Goal: Use online tool/utility

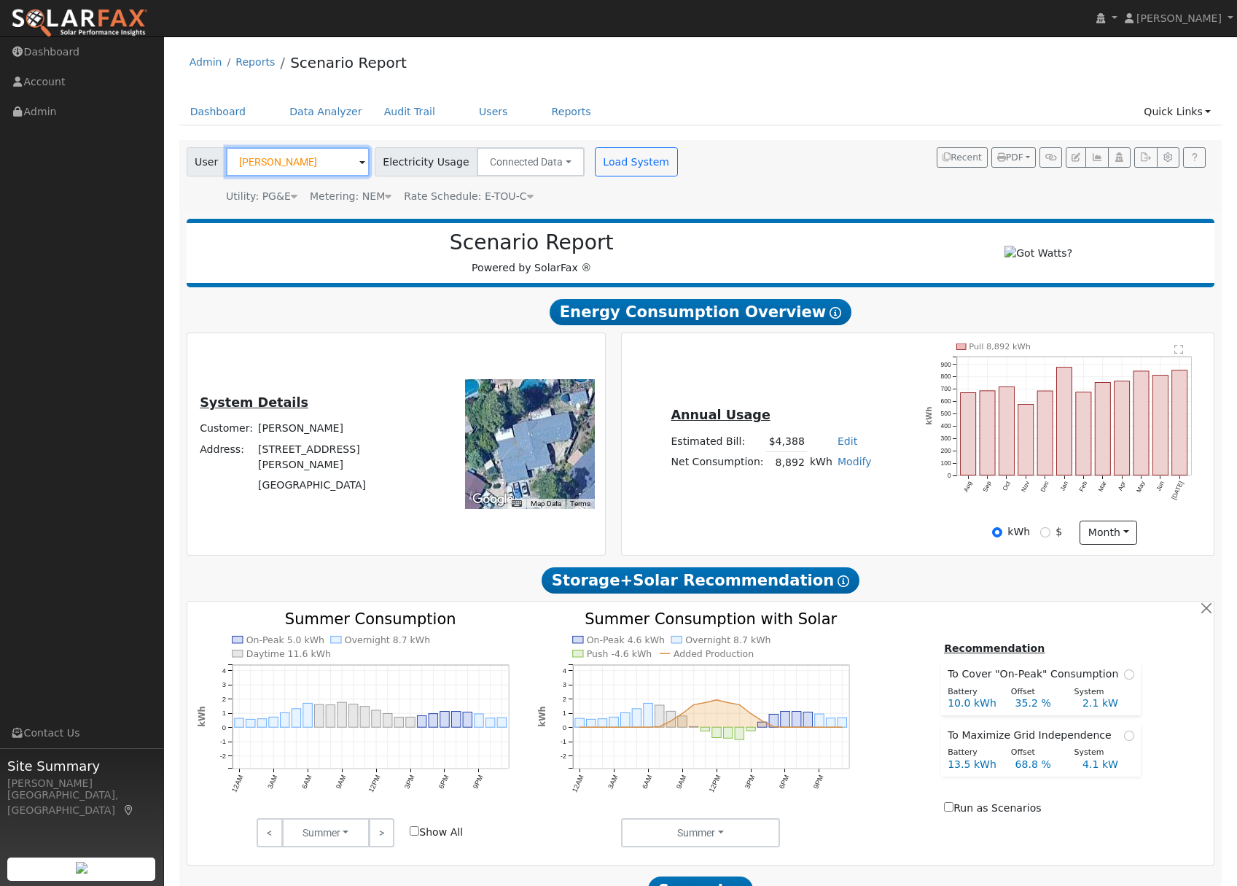
drag, startPoint x: 324, startPoint y: 161, endPoint x: 175, endPoint y: 153, distance: 149.7
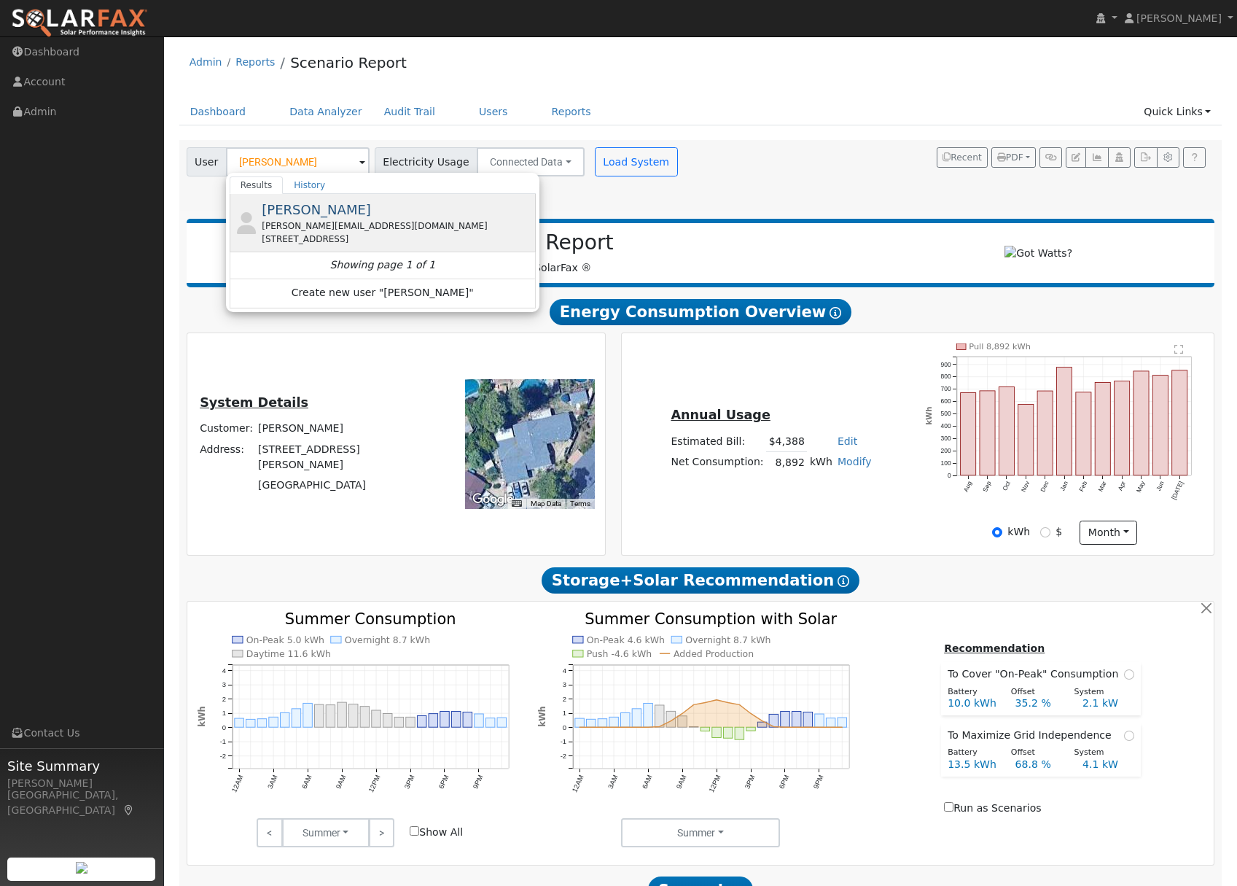
click at [286, 211] on span "[PERSON_NAME]" at bounding box center [316, 209] width 109 height 15
type input "[PERSON_NAME]"
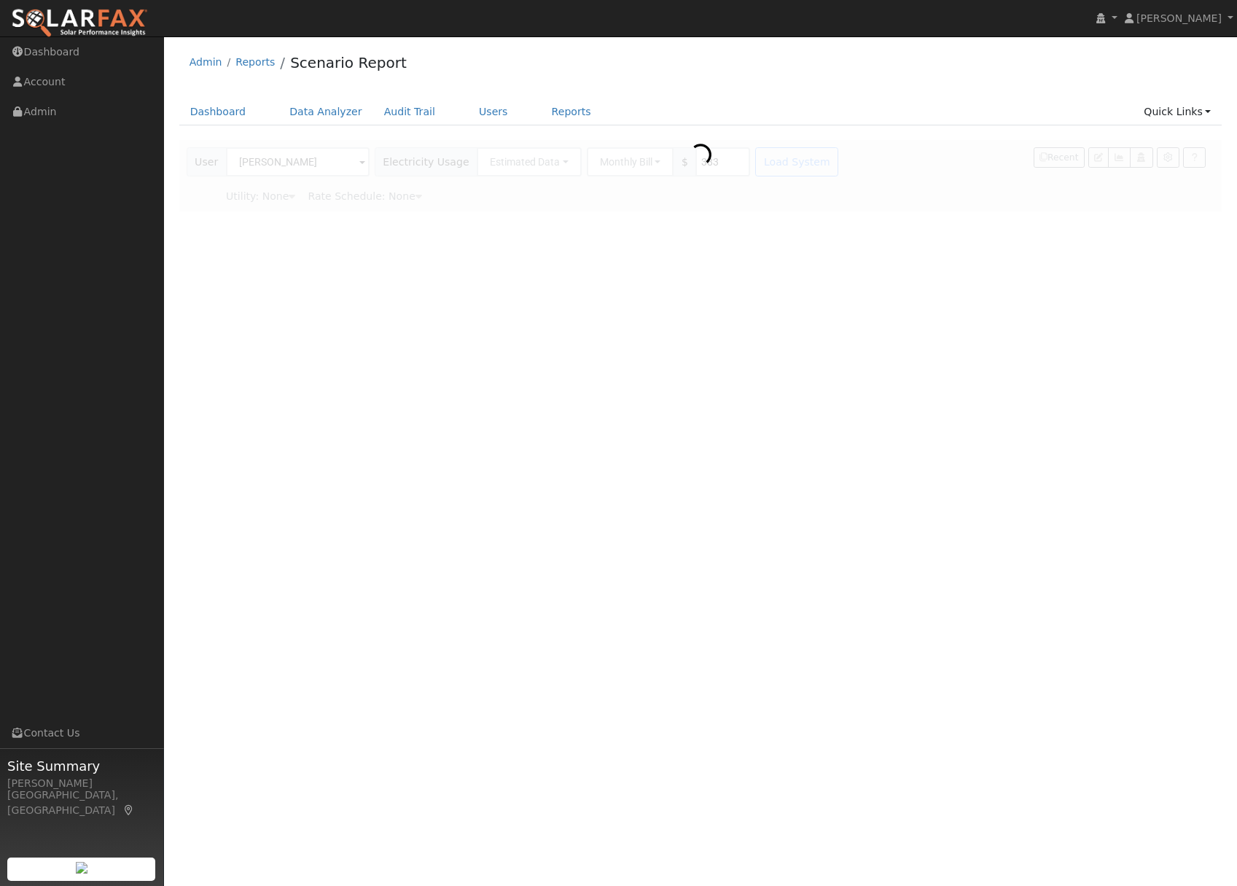
type input "Pacific Gas & Electric"
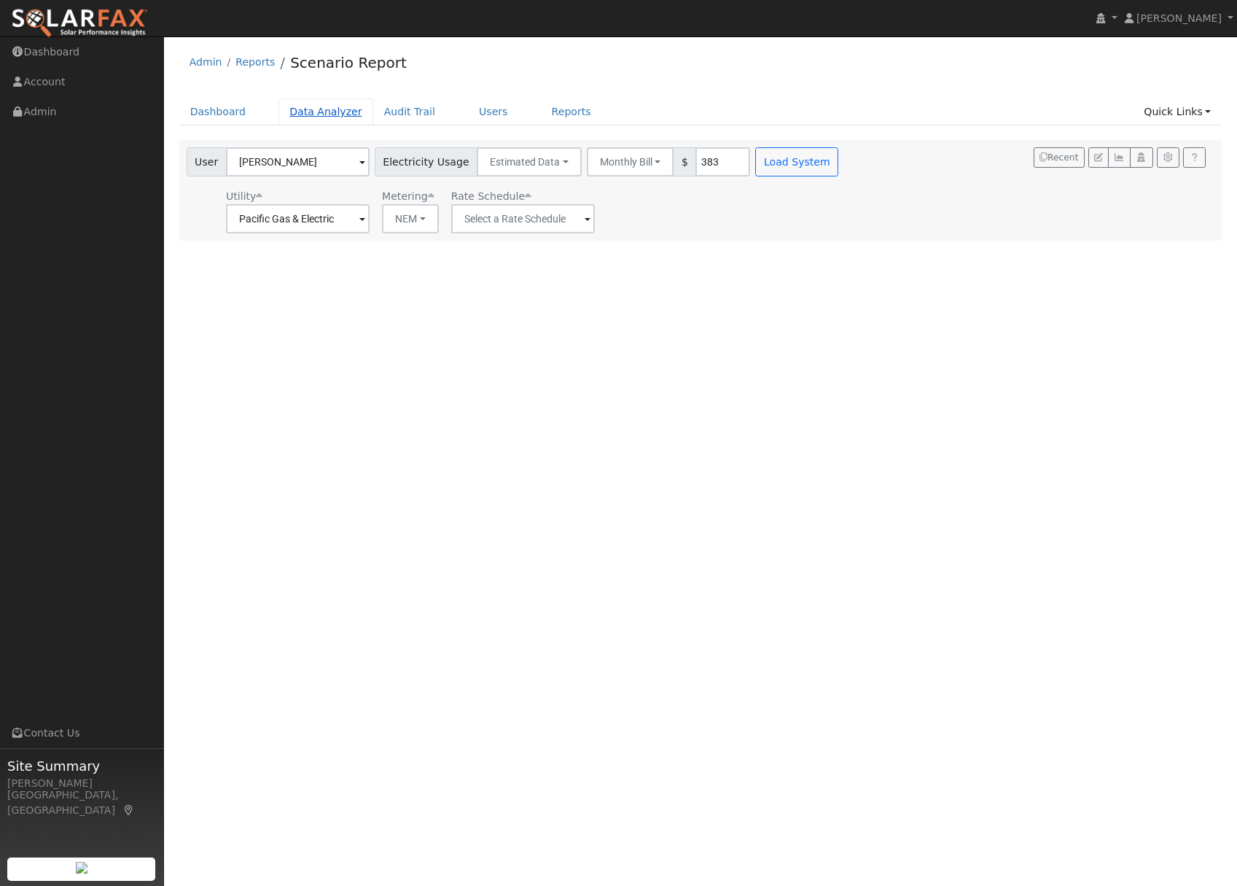
click at [331, 115] on link "Data Analyzer" at bounding box center [326, 111] width 95 height 27
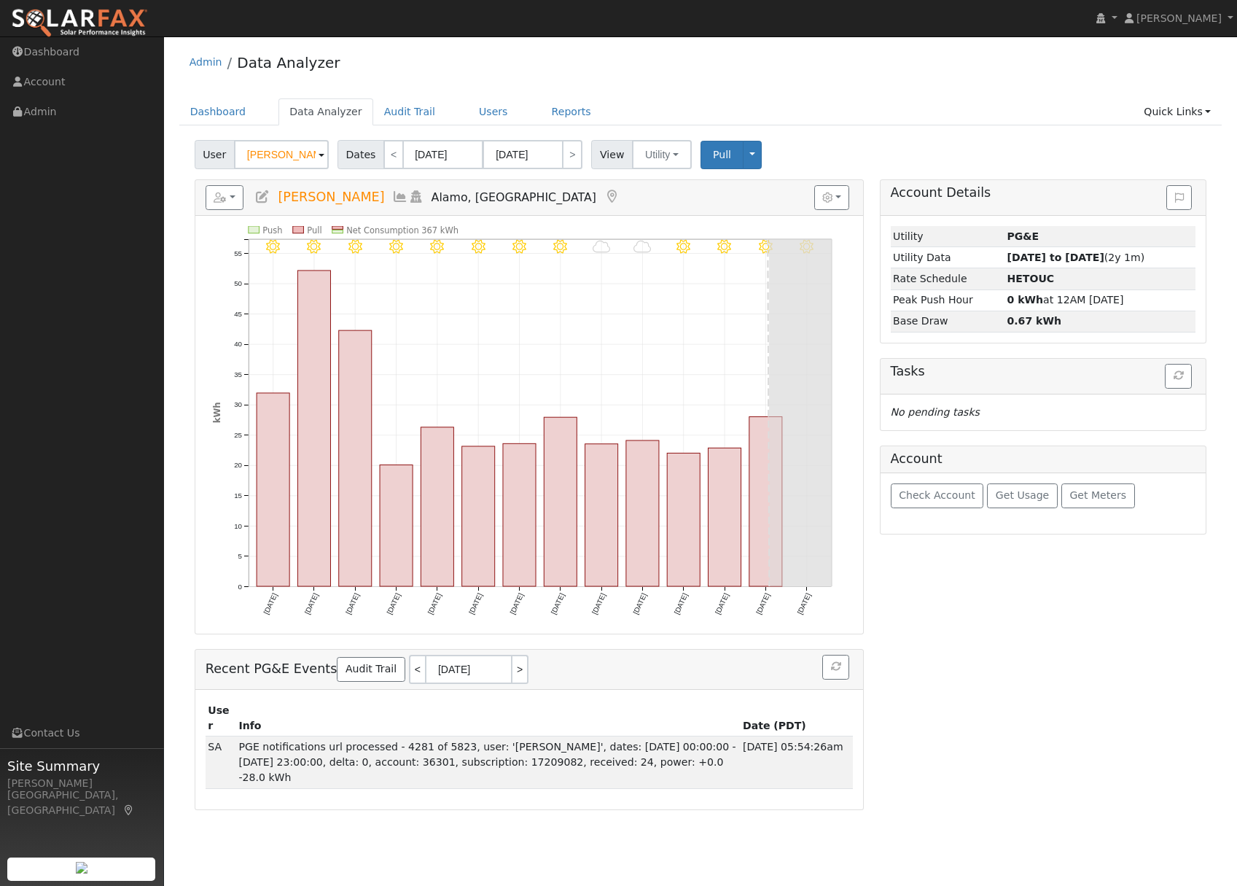
click at [304, 156] on input "Mark Thompson" at bounding box center [281, 154] width 95 height 29
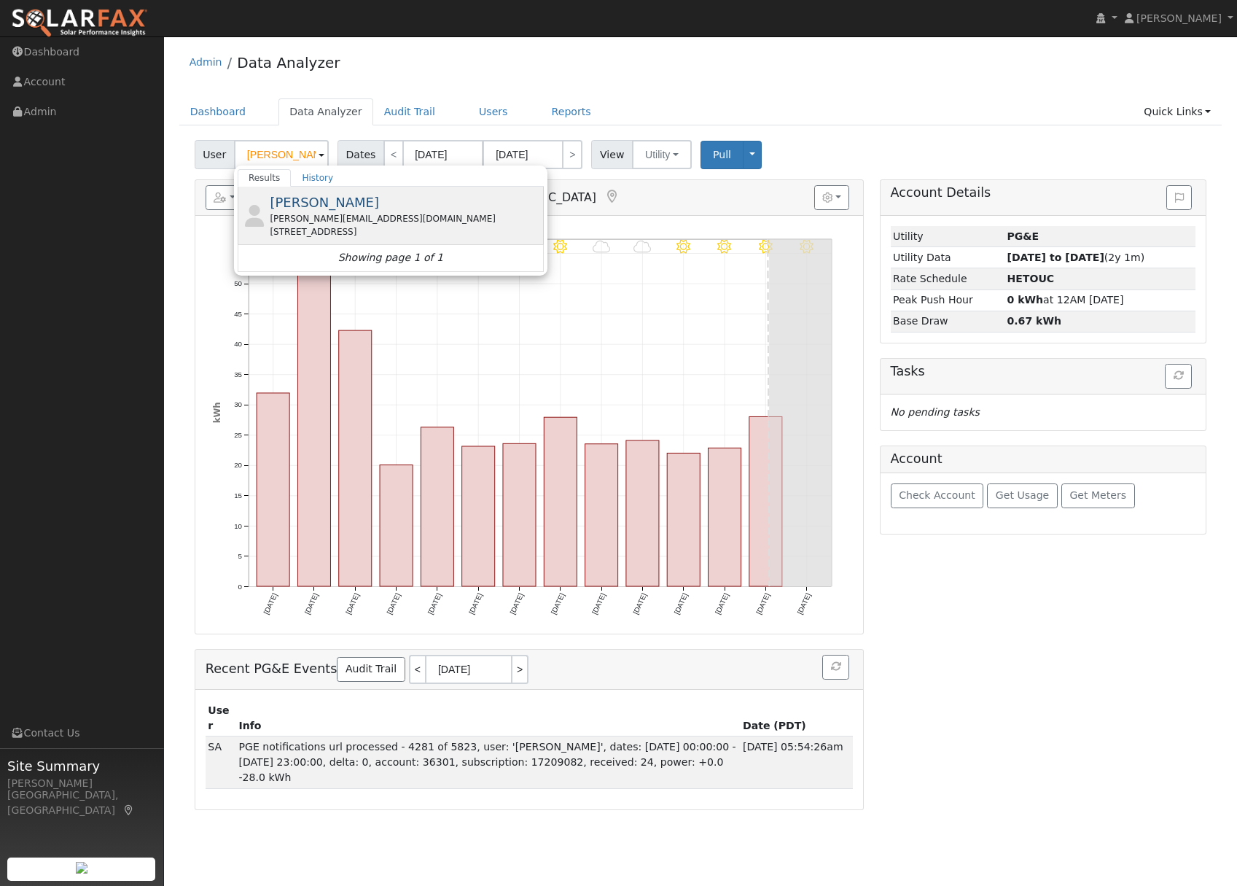
click at [335, 201] on span "[PERSON_NAME]" at bounding box center [324, 202] width 109 height 15
type input "[PERSON_NAME]"
